Goal: Information Seeking & Learning: Learn about a topic

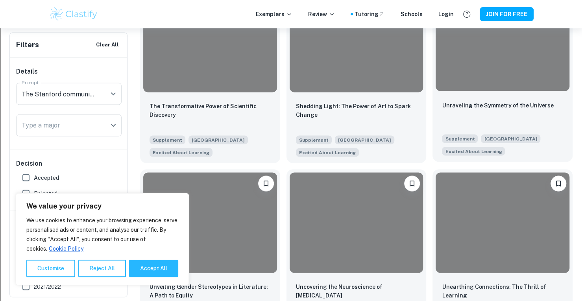
scroll to position [777, 0]
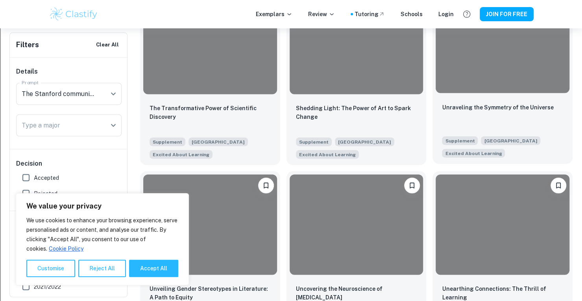
click at [537, 74] on div at bounding box center [503, 43] width 134 height 100
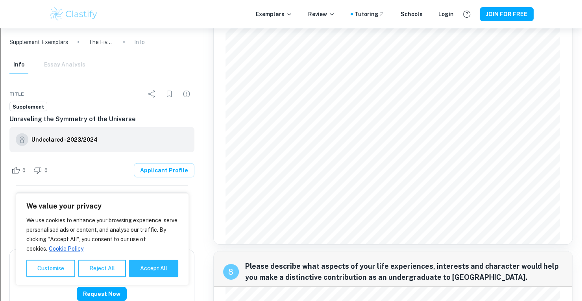
scroll to position [1283, 0]
click at [217, 67] on div "7 Virtually all of Stanford's undergraduates live on campus. Write a note to yo…" at bounding box center [392, 50] width 359 height 388
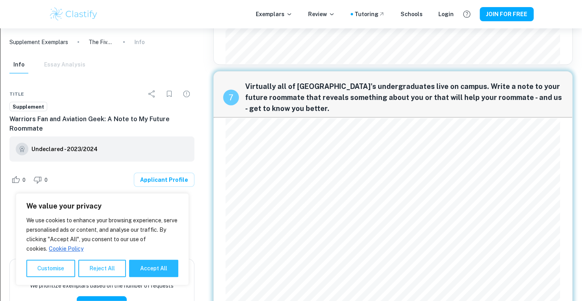
scroll to position [1064, 0]
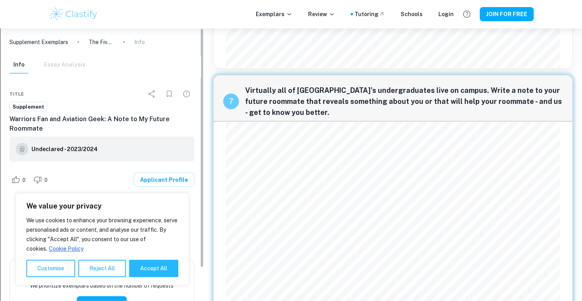
click at [49, 46] on p "Supplement Exemplars" at bounding box center [38, 42] width 59 height 9
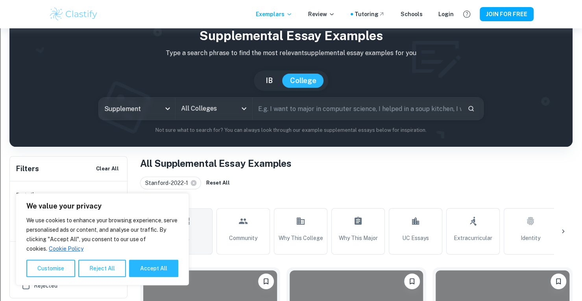
scroll to position [31, 0]
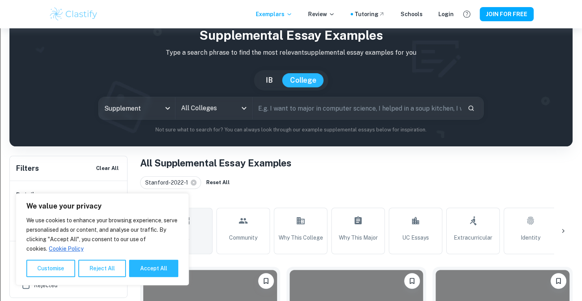
click at [245, 105] on icon "Open" at bounding box center [243, 107] width 9 height 9
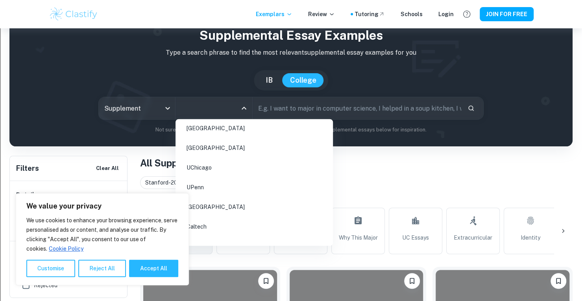
scroll to position [42, 0]
click at [241, 133] on li "[GEOGRAPHIC_DATA]" at bounding box center [254, 129] width 151 height 18
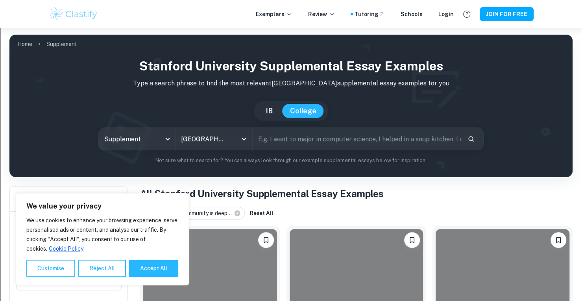
scroll to position [160, 0]
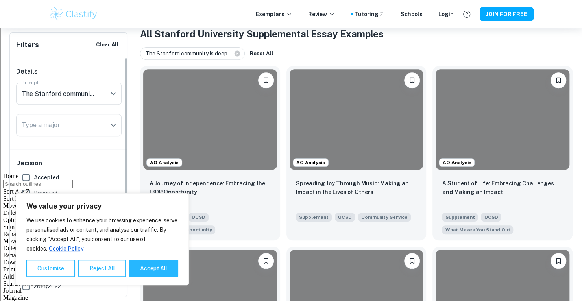
click at [35, 170] on label "Accepted" at bounding box center [66, 178] width 97 height 16
click at [34, 170] on input "Accepted" at bounding box center [26, 178] width 16 height 16
checkbox input "true"
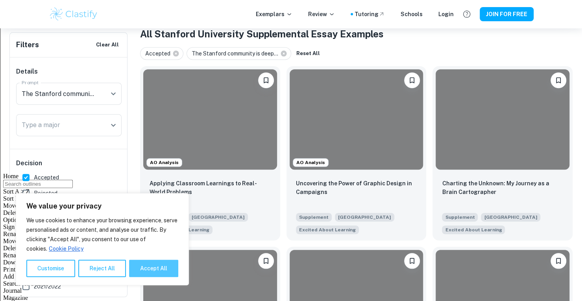
click at [141, 260] on button "Accept All" at bounding box center [153, 268] width 49 height 17
checkbox input "true"
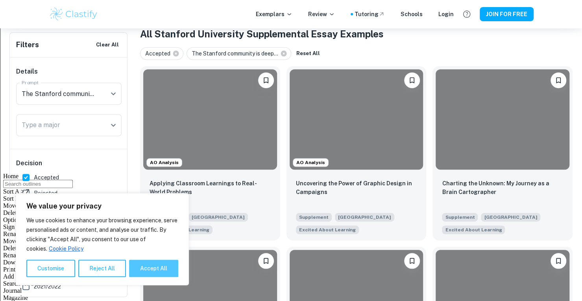
checkbox input "true"
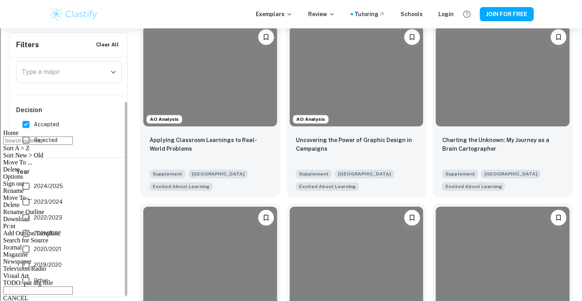
scroll to position [0, 0]
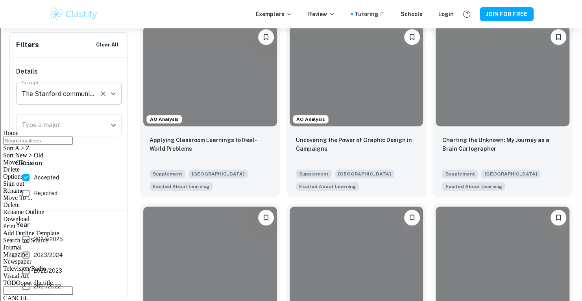
click at [65, 96] on input "The Stanford community is deeply curious and driven to learn in and out of the …" at bounding box center [58, 93] width 76 height 15
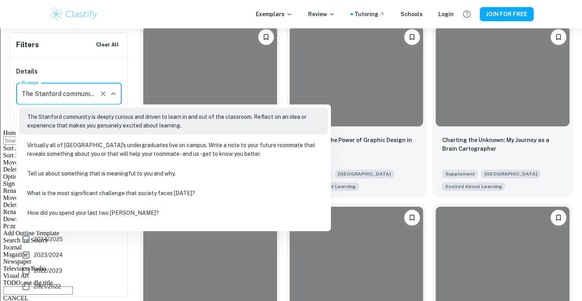
click at [89, 157] on li "Virtually all of [GEOGRAPHIC_DATA]'s undergraduates live on campus. Write a not…" at bounding box center [173, 149] width 308 height 27
type input "Virtually all of [GEOGRAPHIC_DATA]'s undergraduates live on campus. Write a not…"
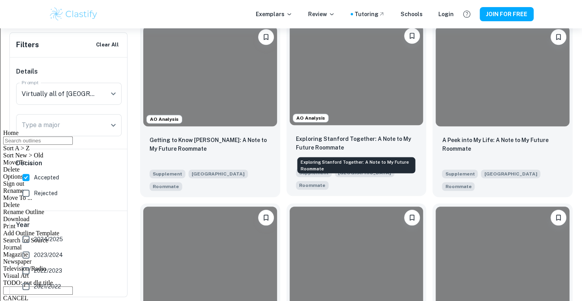
click at [344, 143] on p "Exploring Stanford Together: A Note to My Future Roommate" at bounding box center [356, 143] width 121 height 17
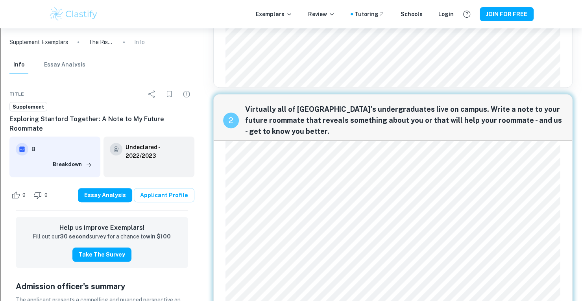
scroll to position [286, 0]
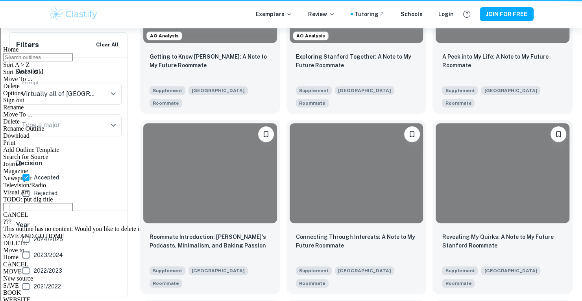
scroll to position [203, 0]
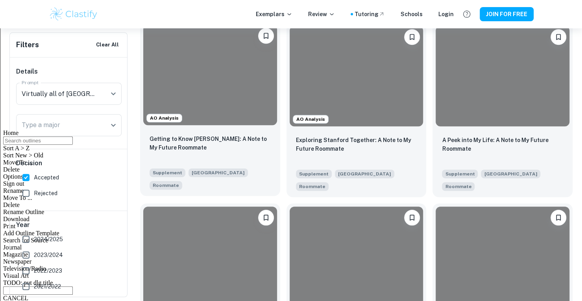
click at [239, 124] on div at bounding box center [210, 75] width 134 height 100
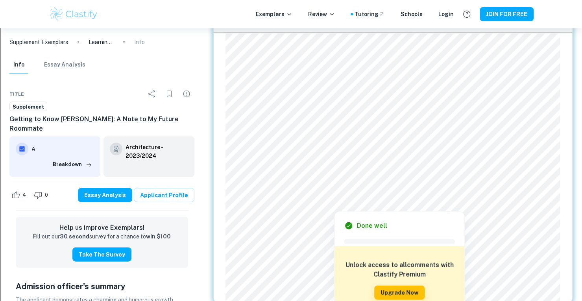
scroll to position [947, 0]
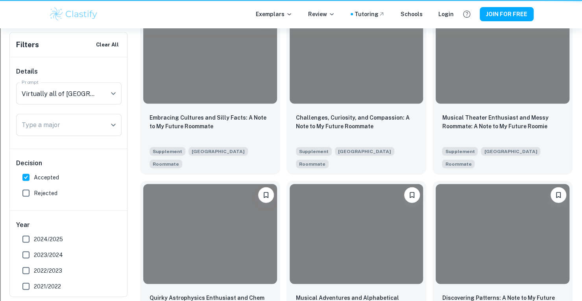
scroll to position [203, 0]
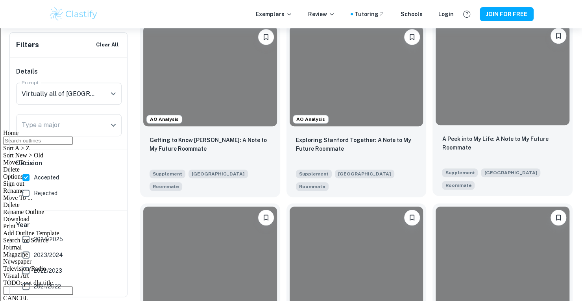
click at [488, 131] on div "A Peek into My Life: A Note to My Future Roommate Supplement Stanford Universit…" at bounding box center [502, 162] width 140 height 68
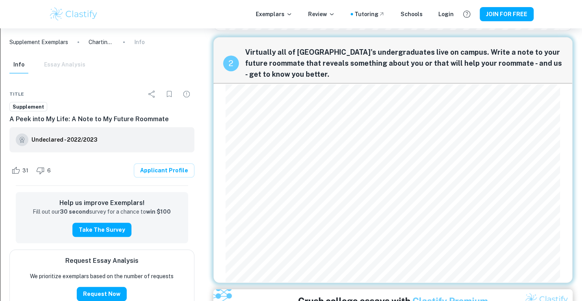
scroll to position [231, 0]
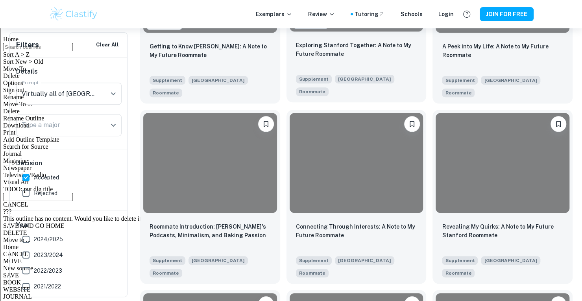
scroll to position [386, 0]
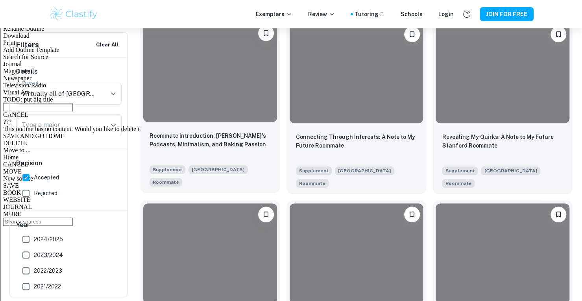
click at [227, 148] on p "Roommate Introduction: [PERSON_NAME]'s Podcasts, Minimalism, and Baking Passion" at bounding box center [209, 139] width 121 height 17
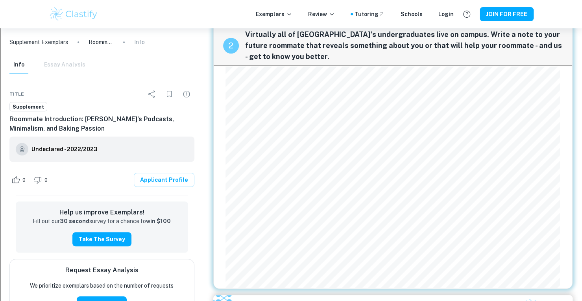
scroll to position [231, 0]
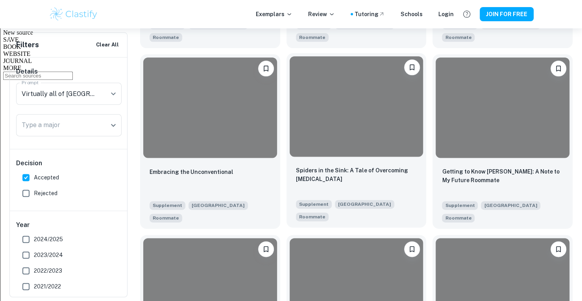
scroll to position [533, 0]
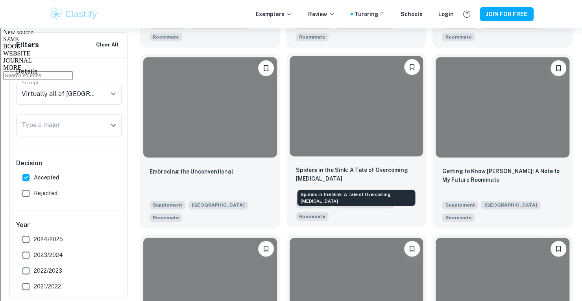
click at [352, 170] on p "Spiders in the Sink: A Tale of Overcoming [MEDICAL_DATA]" at bounding box center [356, 174] width 121 height 17
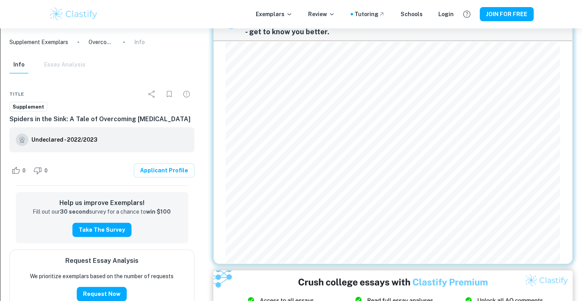
scroll to position [309, 0]
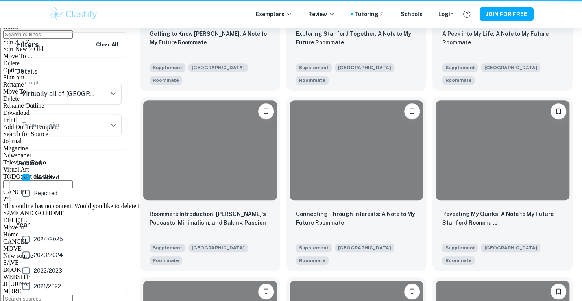
scroll to position [533, 0]
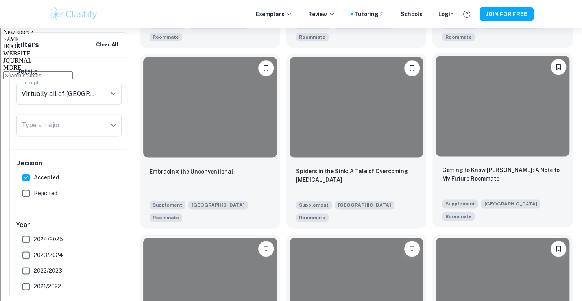
click at [470, 138] on div at bounding box center [503, 106] width 134 height 100
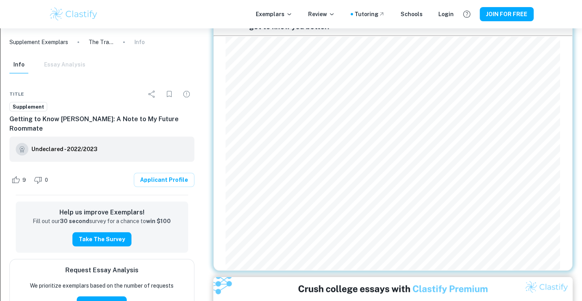
scroll to position [300, 0]
